Goal: Use online tool/utility: Utilize a website feature to perform a specific function

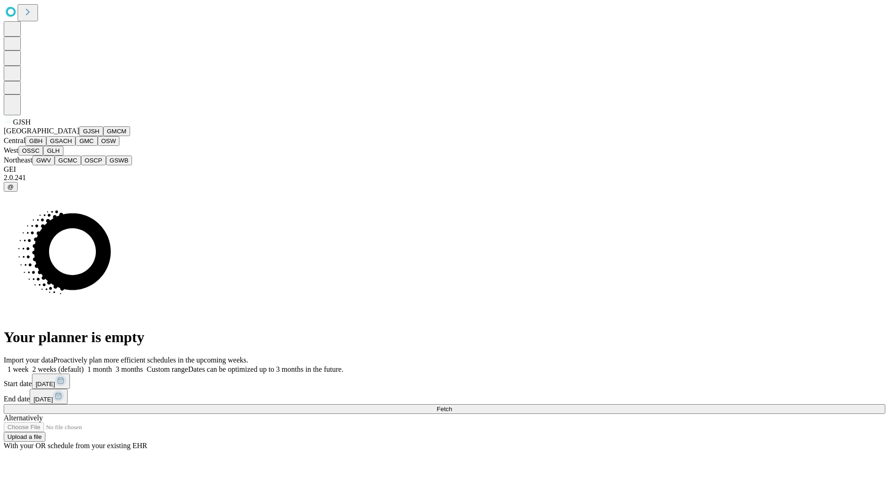
click at [79, 136] on button "GJSH" at bounding box center [91, 131] width 24 height 10
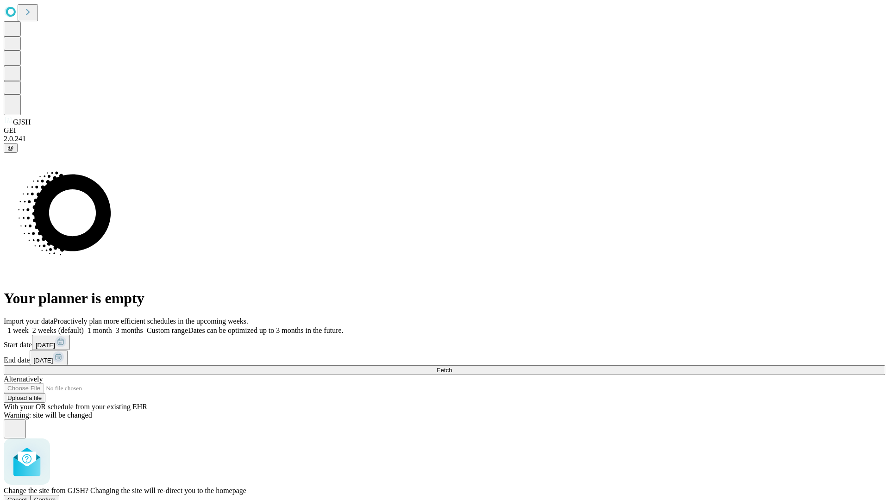
click at [56, 496] on span "Confirm" at bounding box center [45, 499] width 22 height 7
click at [29, 326] on label "1 week" at bounding box center [16, 330] width 25 height 8
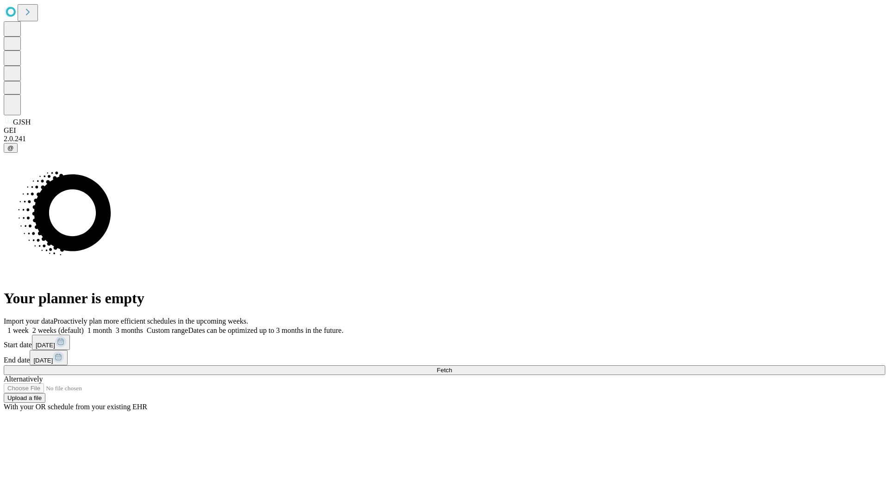
click at [452, 367] on span "Fetch" at bounding box center [444, 370] width 15 height 7
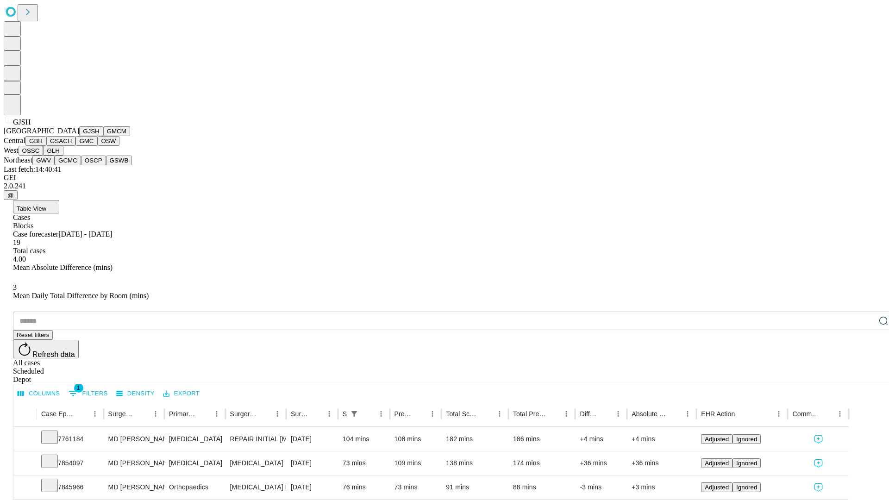
click at [103, 136] on button "GMCM" at bounding box center [116, 131] width 27 height 10
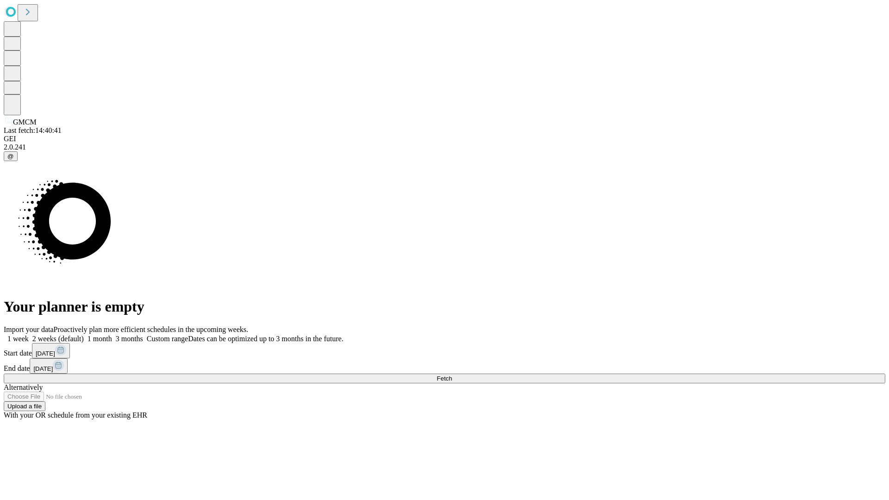
click at [29, 335] on label "1 week" at bounding box center [16, 339] width 25 height 8
click at [452, 375] on span "Fetch" at bounding box center [444, 378] width 15 height 7
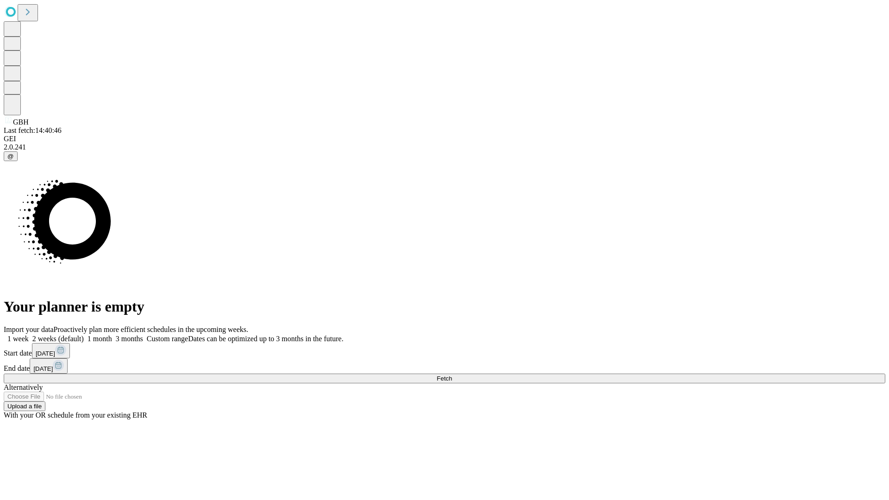
click at [29, 335] on label "1 week" at bounding box center [16, 339] width 25 height 8
click at [452, 375] on span "Fetch" at bounding box center [444, 378] width 15 height 7
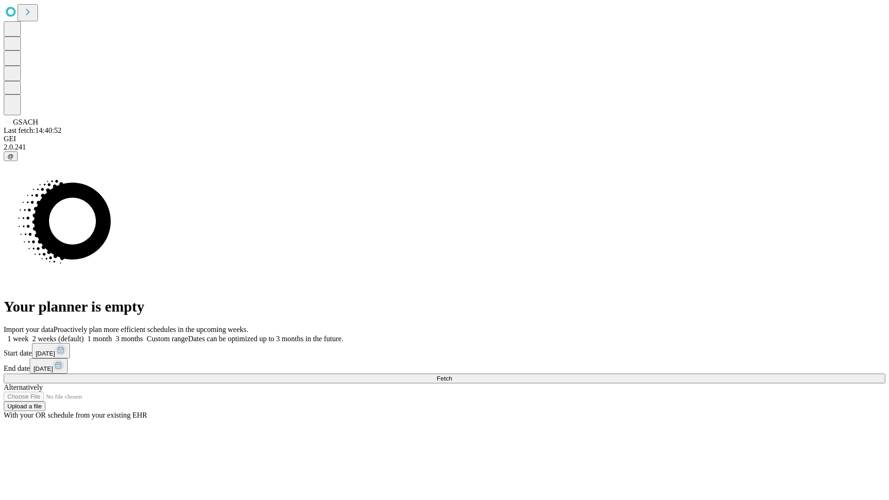
click at [29, 335] on label "1 week" at bounding box center [16, 339] width 25 height 8
click at [452, 375] on span "Fetch" at bounding box center [444, 378] width 15 height 7
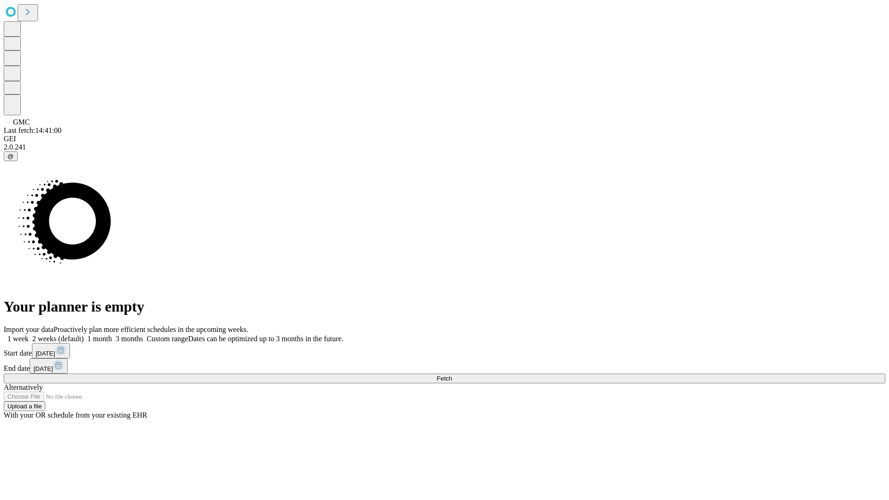
click at [29, 335] on label "1 week" at bounding box center [16, 339] width 25 height 8
click at [452, 375] on span "Fetch" at bounding box center [444, 378] width 15 height 7
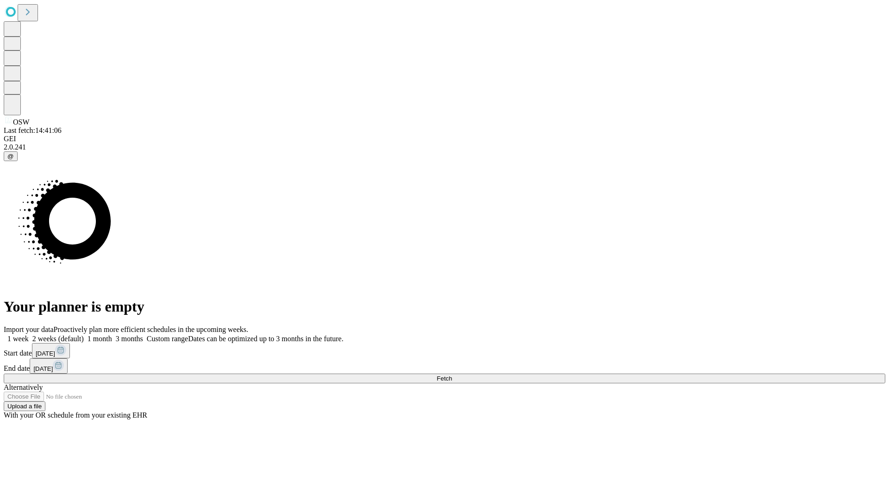
click at [29, 335] on label "1 week" at bounding box center [16, 339] width 25 height 8
click at [452, 375] on span "Fetch" at bounding box center [444, 378] width 15 height 7
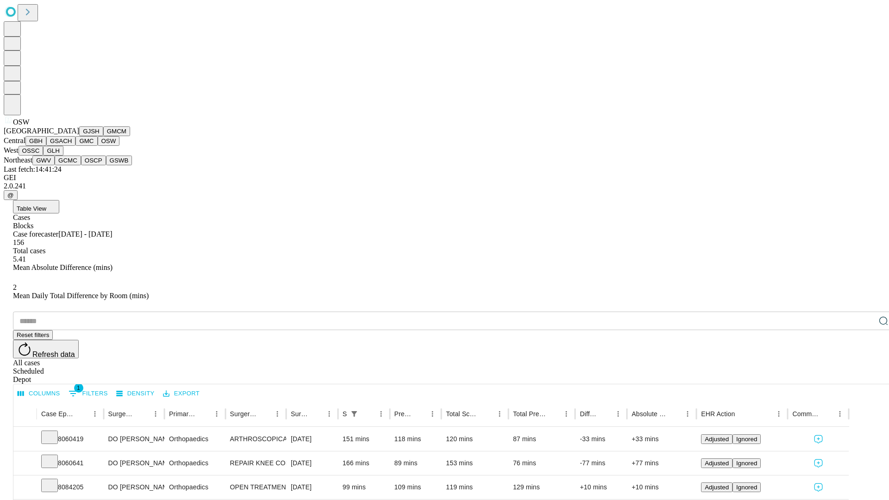
click at [44, 156] on button "OSSC" at bounding box center [31, 151] width 25 height 10
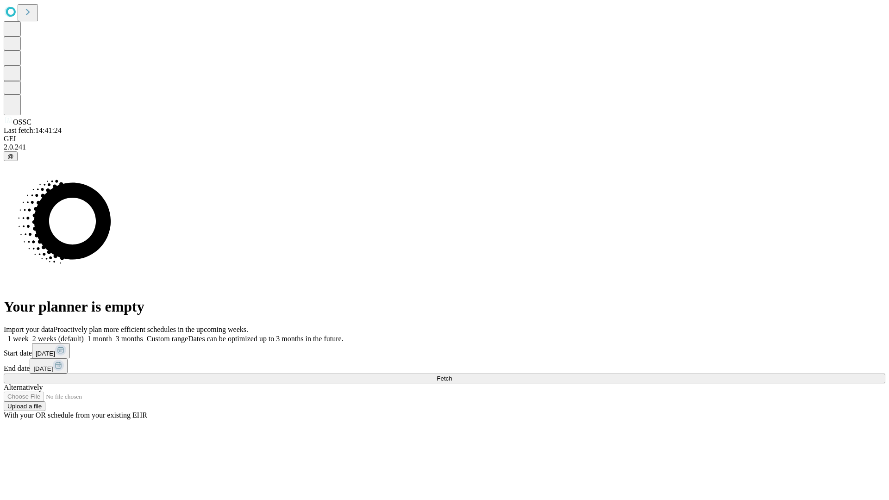
click at [29, 335] on label "1 week" at bounding box center [16, 339] width 25 height 8
click at [452, 375] on span "Fetch" at bounding box center [444, 378] width 15 height 7
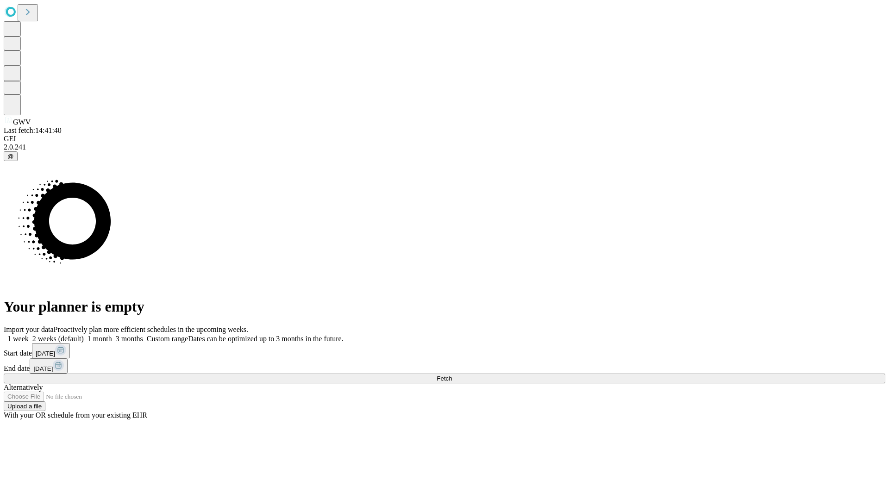
click at [29, 335] on label "1 week" at bounding box center [16, 339] width 25 height 8
click at [452, 375] on span "Fetch" at bounding box center [444, 378] width 15 height 7
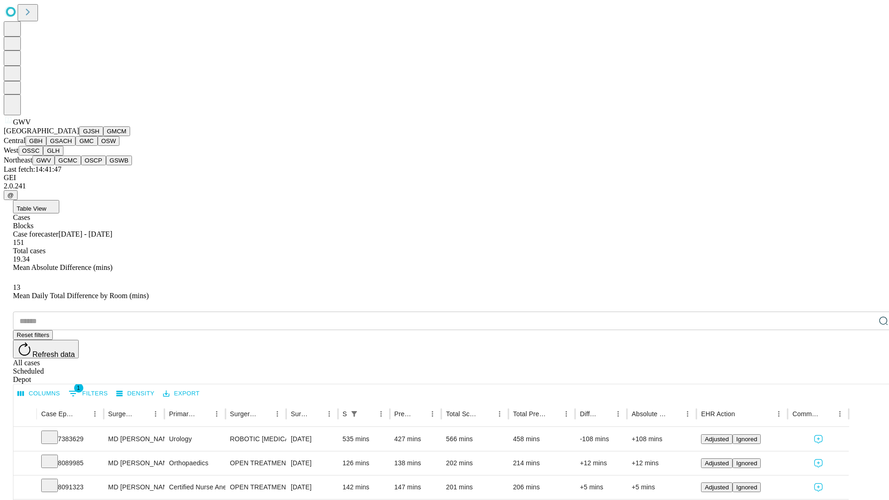
click at [72, 165] on button "GCMC" at bounding box center [68, 161] width 26 height 10
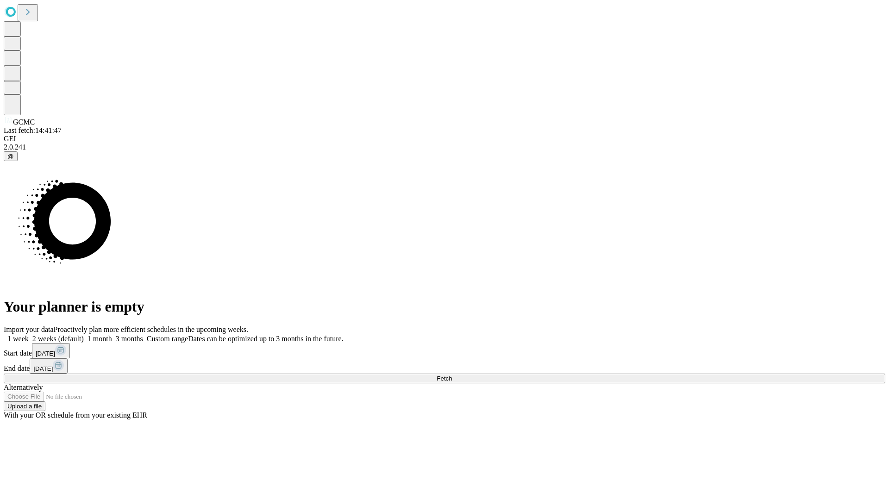
click at [29, 335] on label "1 week" at bounding box center [16, 339] width 25 height 8
click at [452, 375] on span "Fetch" at bounding box center [444, 378] width 15 height 7
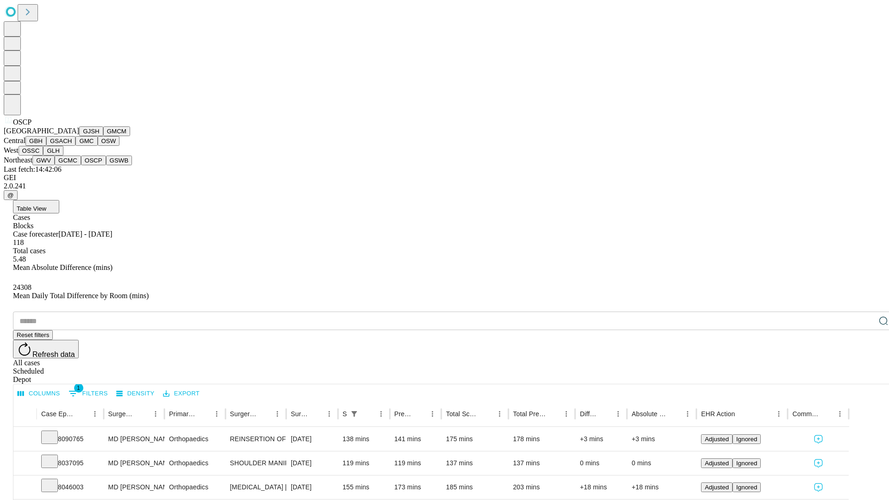
click at [106, 165] on button "GSWB" at bounding box center [119, 161] width 26 height 10
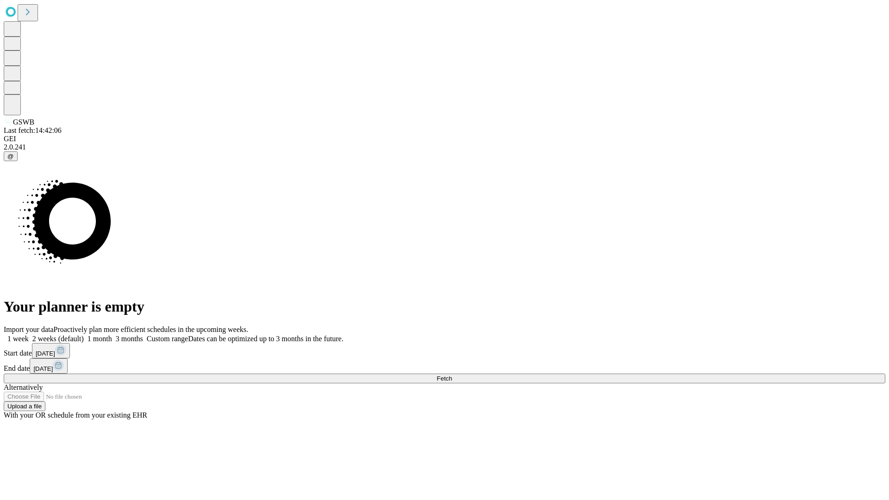
click at [29, 335] on label "1 week" at bounding box center [16, 339] width 25 height 8
click at [452, 375] on span "Fetch" at bounding box center [444, 378] width 15 height 7
